Goal: Information Seeking & Learning: Learn about a topic

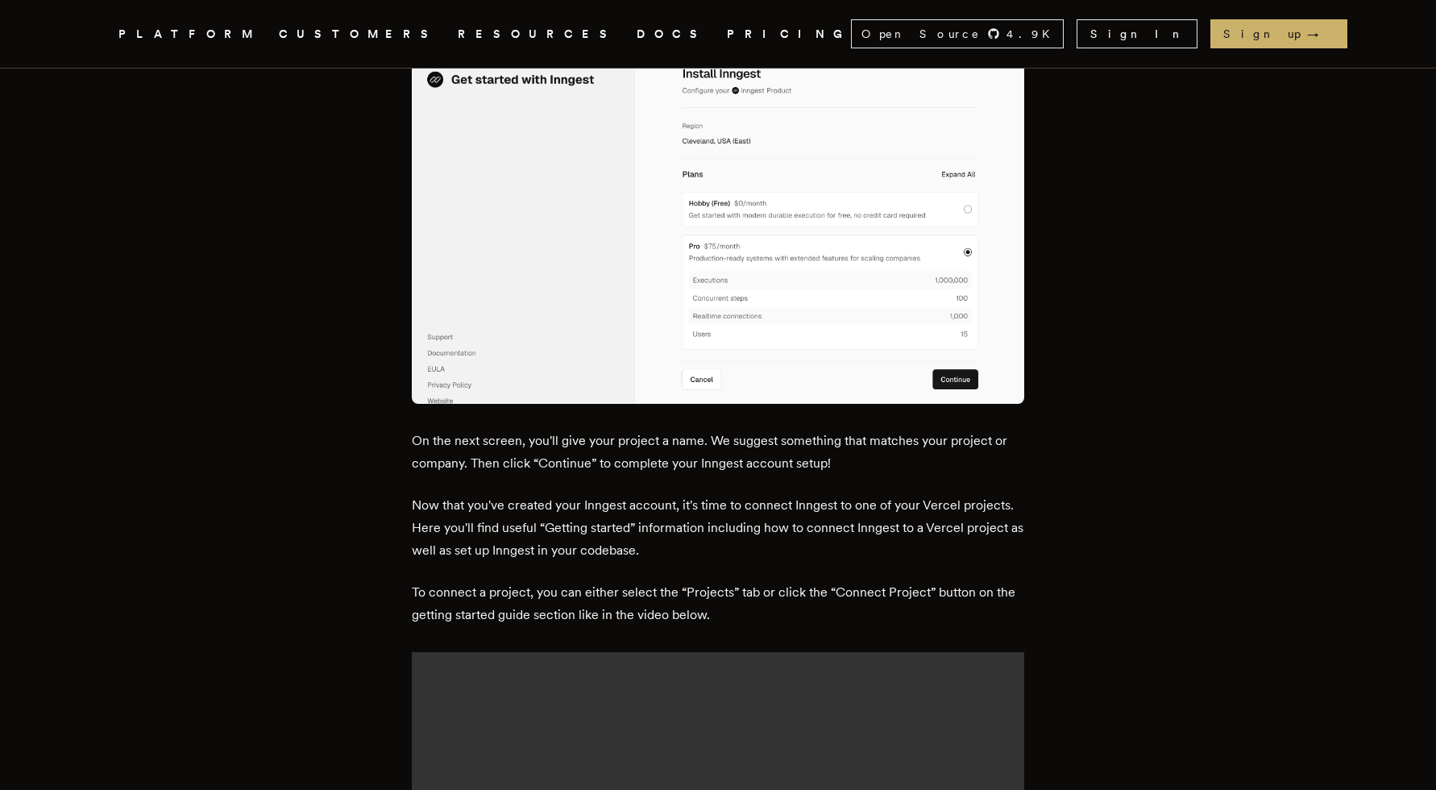
scroll to position [2273, 0]
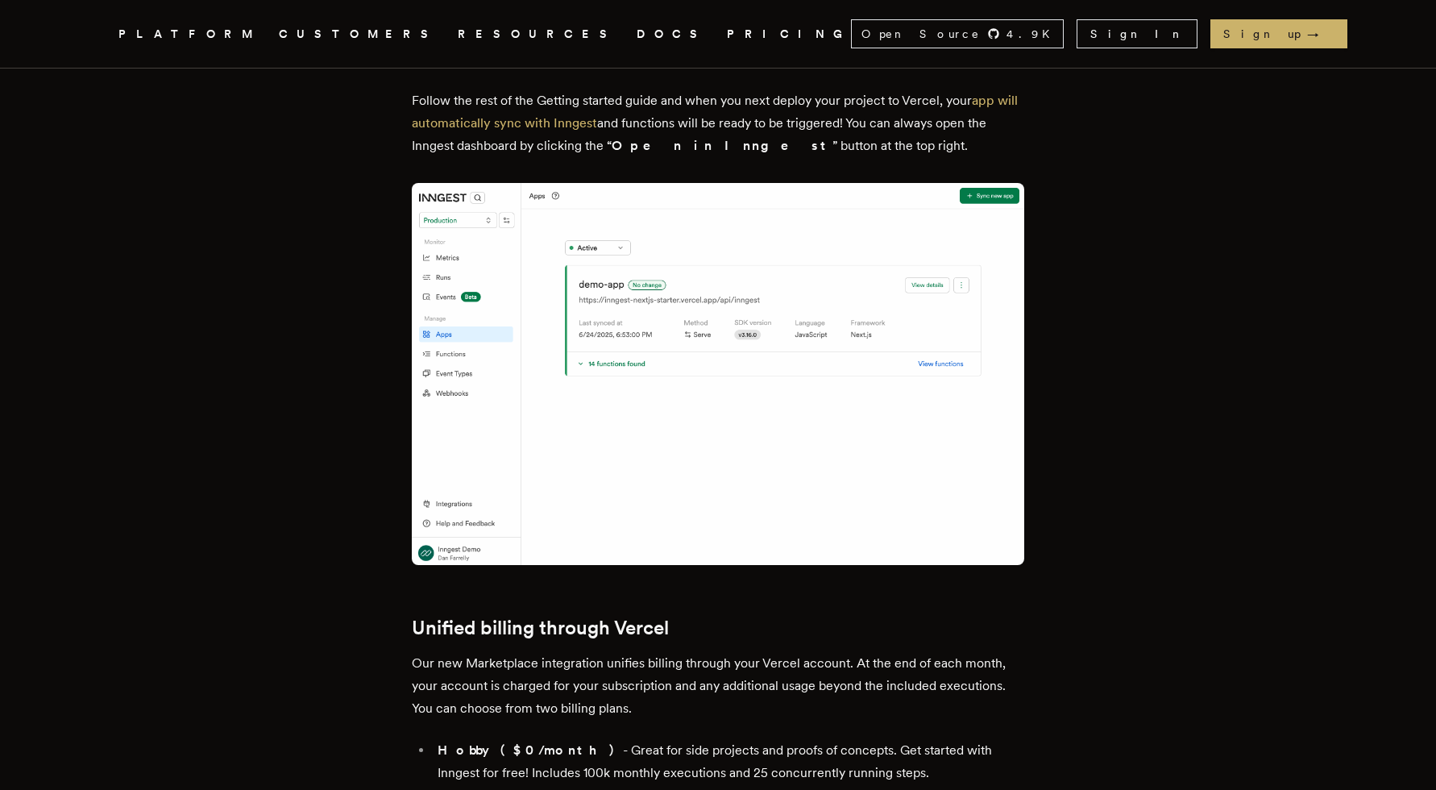
scroll to position [3295, 0]
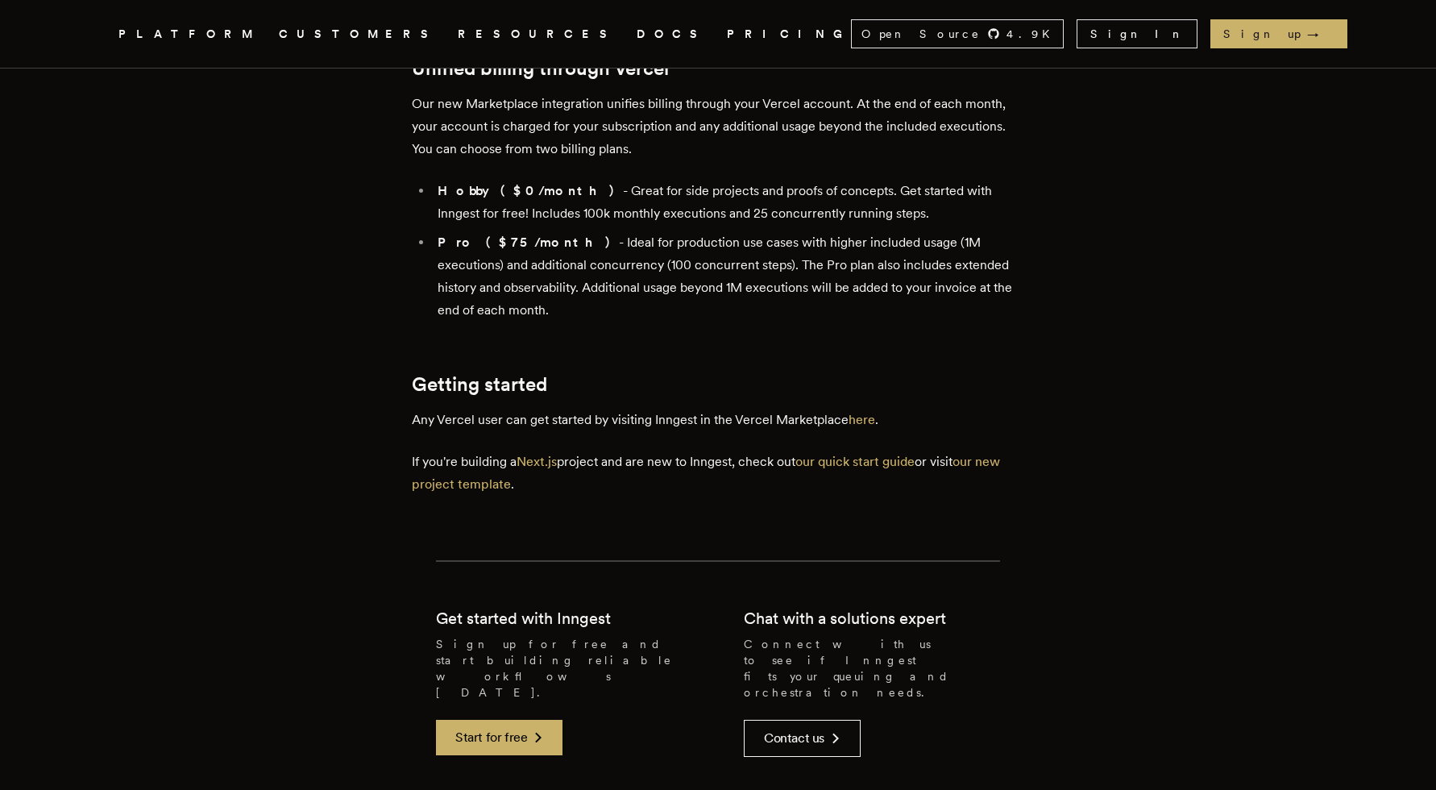
scroll to position [3684, 0]
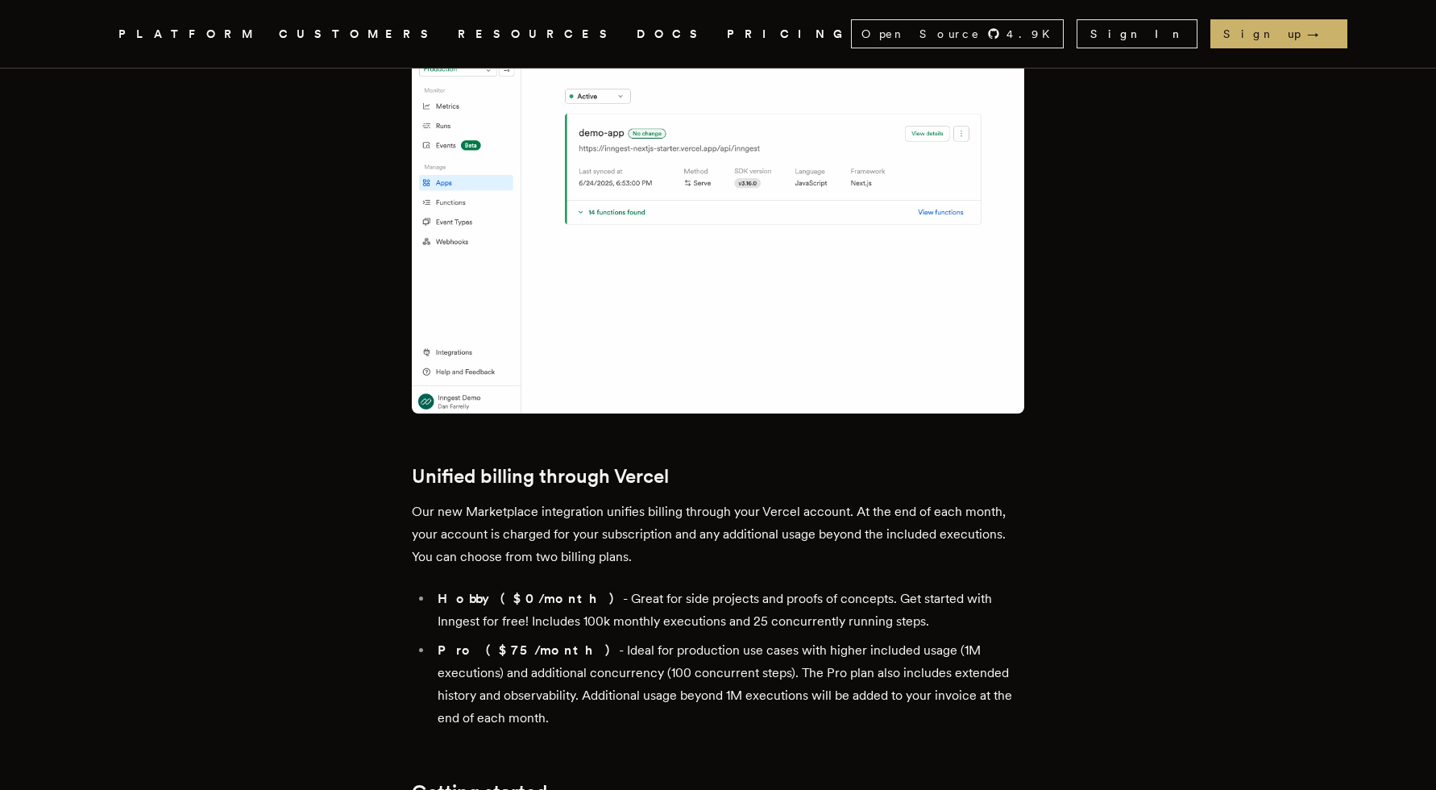
scroll to position [3306, 0]
